Goal: Information Seeking & Learning: Compare options

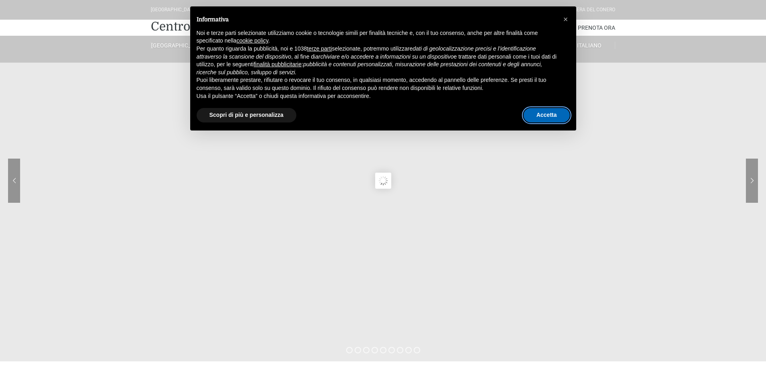
click at [540, 115] on button "Accetta" at bounding box center [546, 115] width 46 height 14
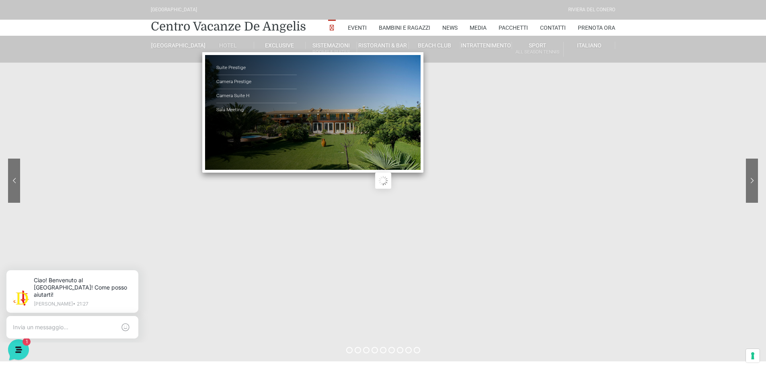
click at [226, 45] on link "Hotel" at bounding box center [227, 45] width 51 height 7
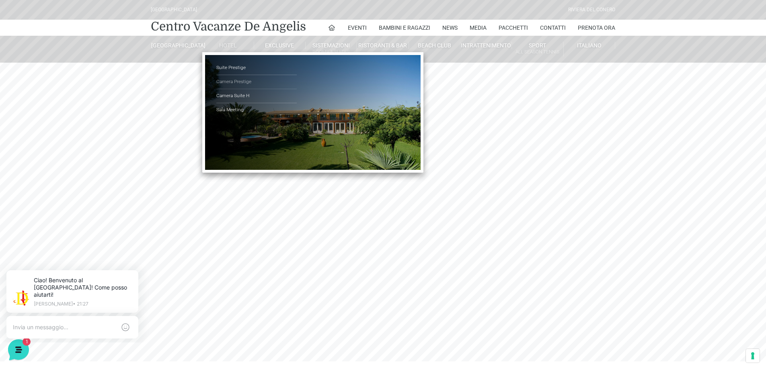
click at [234, 78] on link "Camera Prestige" at bounding box center [256, 82] width 80 height 14
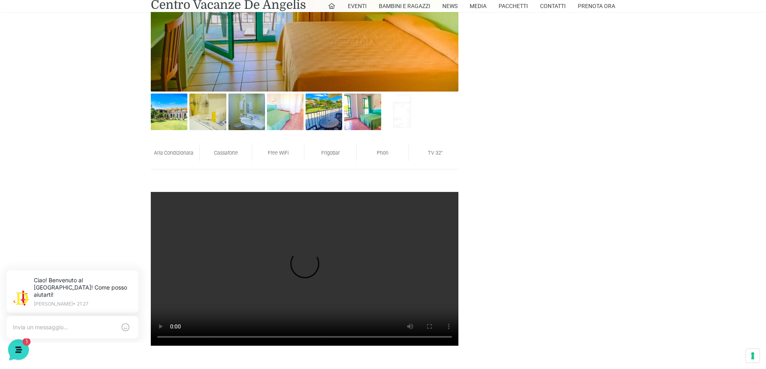
scroll to position [536, 0]
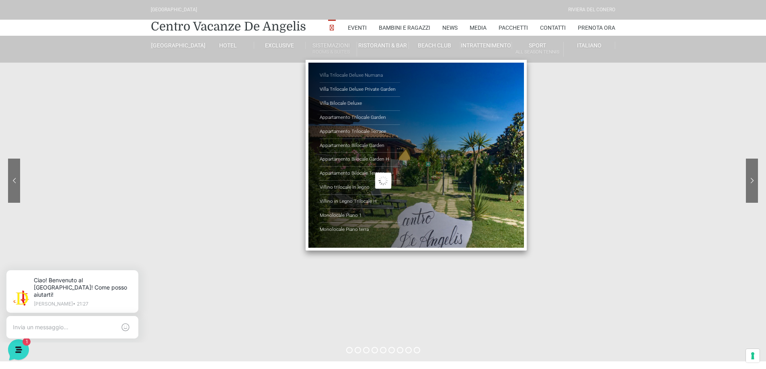
click at [341, 76] on link "Villa Trilocale Deluxe Numana" at bounding box center [360, 76] width 80 height 14
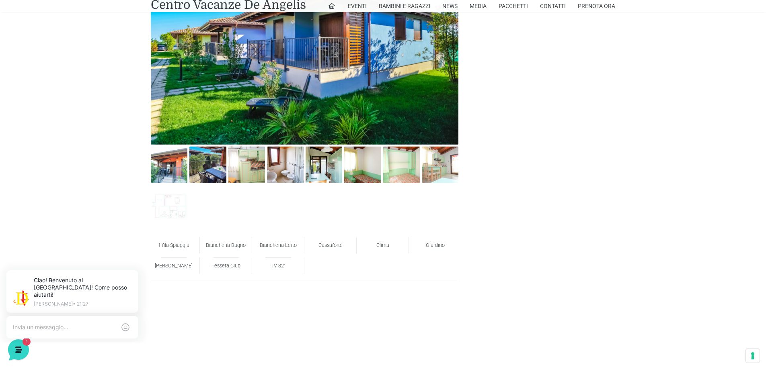
scroll to position [737, 0]
